Goal: Task Accomplishment & Management: Use online tool/utility

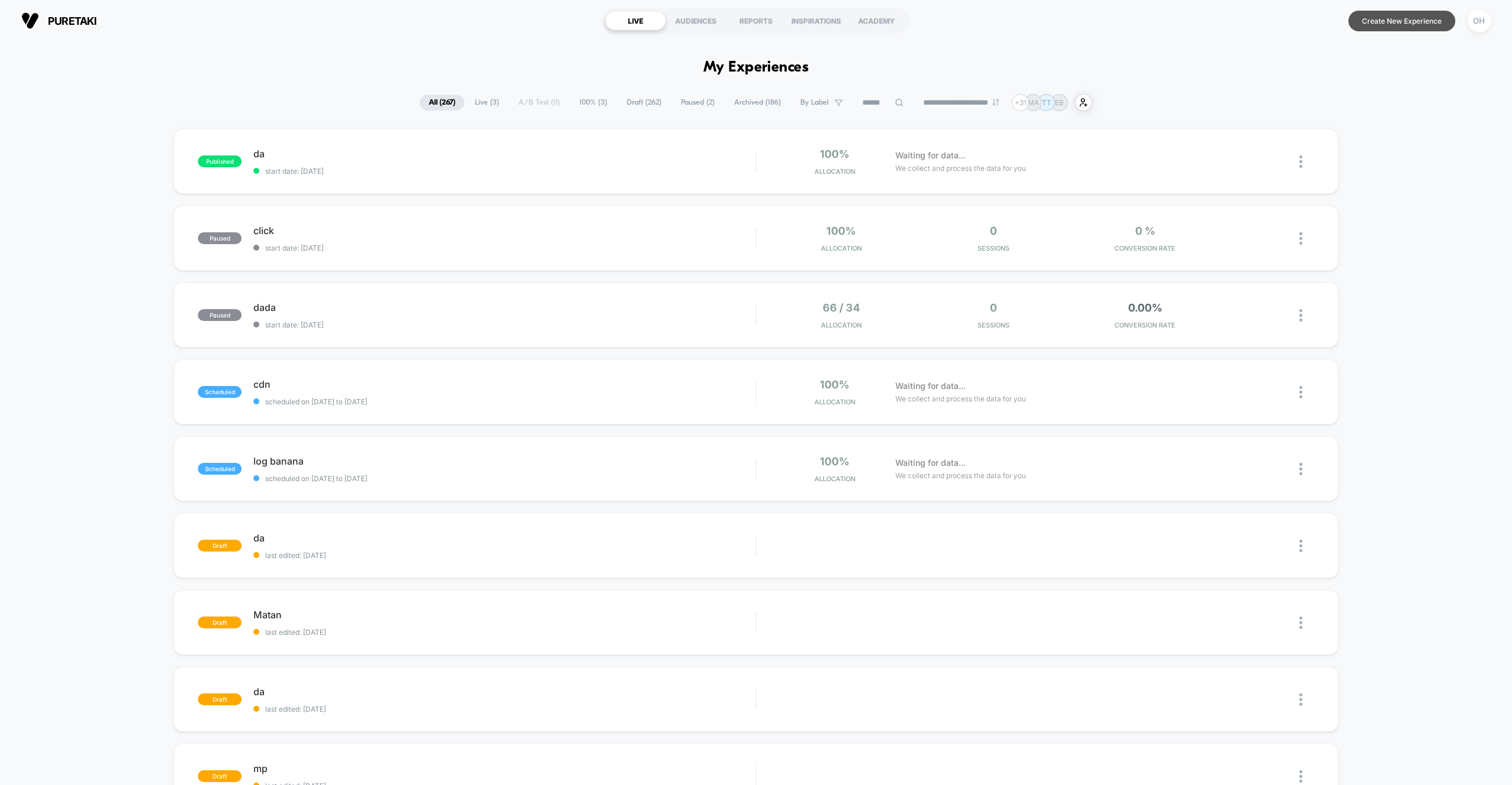
click at [1415, 28] on button "Create New Experience" at bounding box center [1402, 21] width 107 height 21
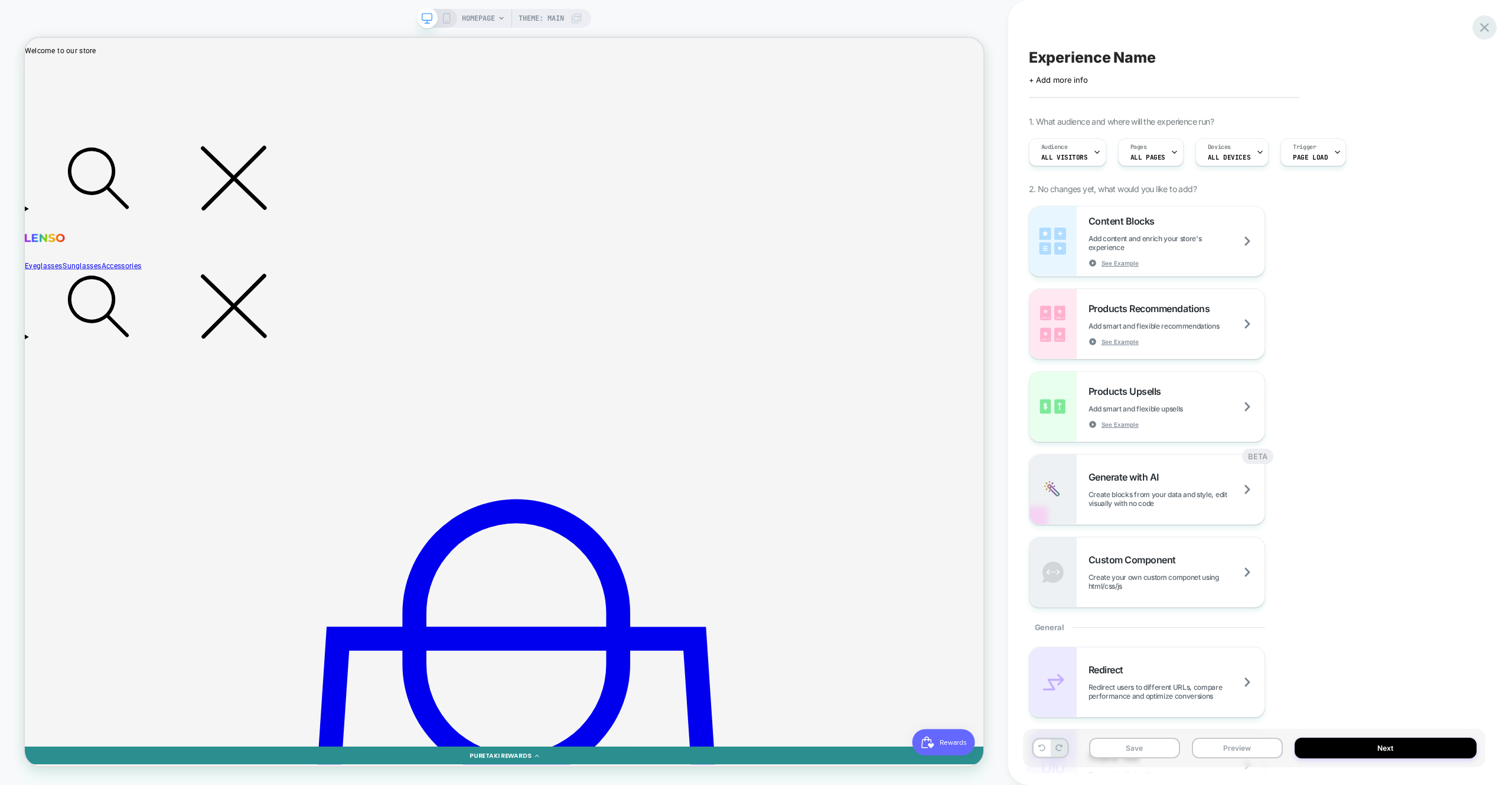
click at [1489, 23] on icon at bounding box center [1484, 27] width 16 height 16
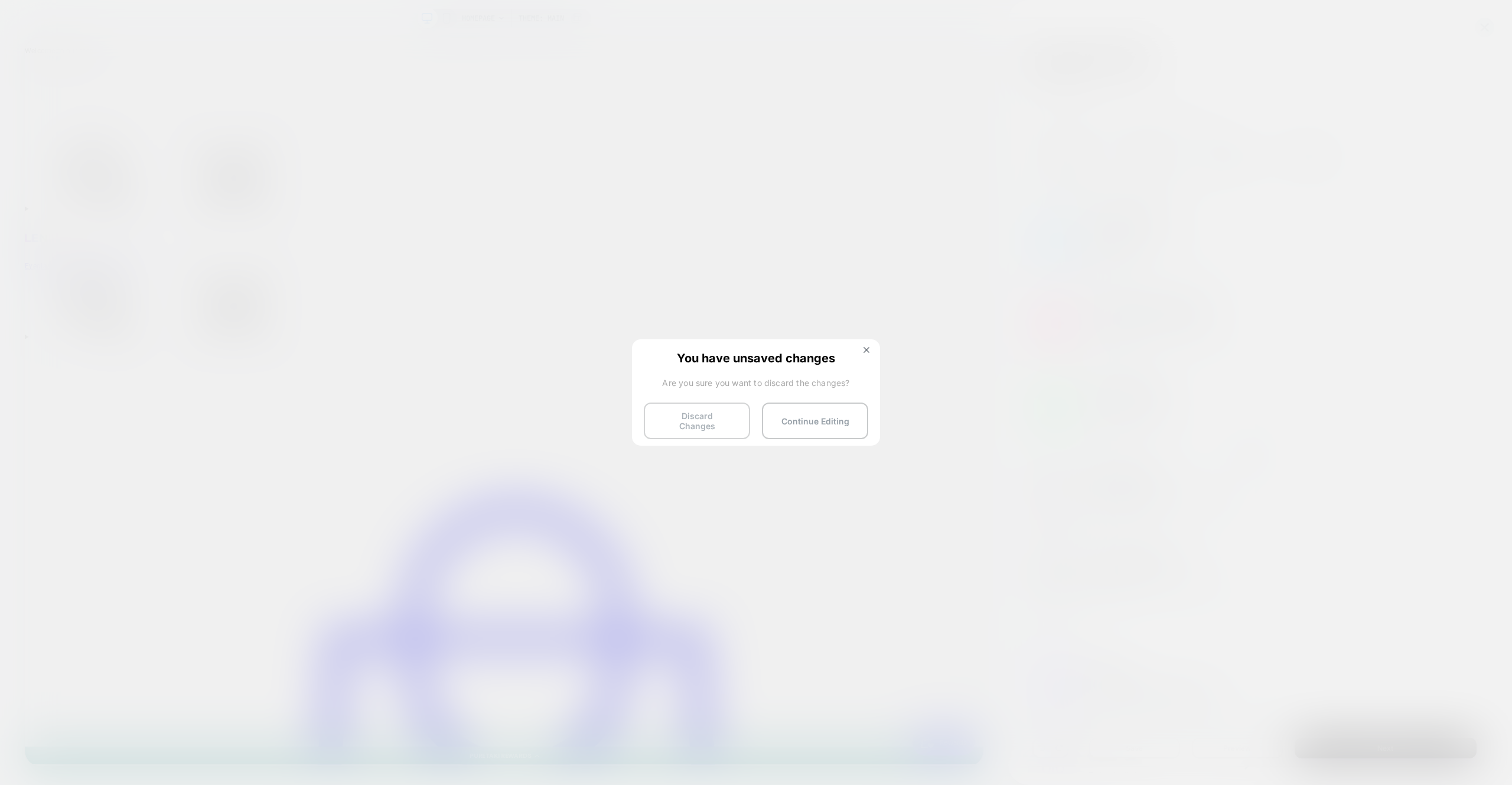
click at [682, 419] on button "Discard Changes" at bounding box center [696, 420] width 106 height 36
